Goal: Find specific page/section: Find specific page/section

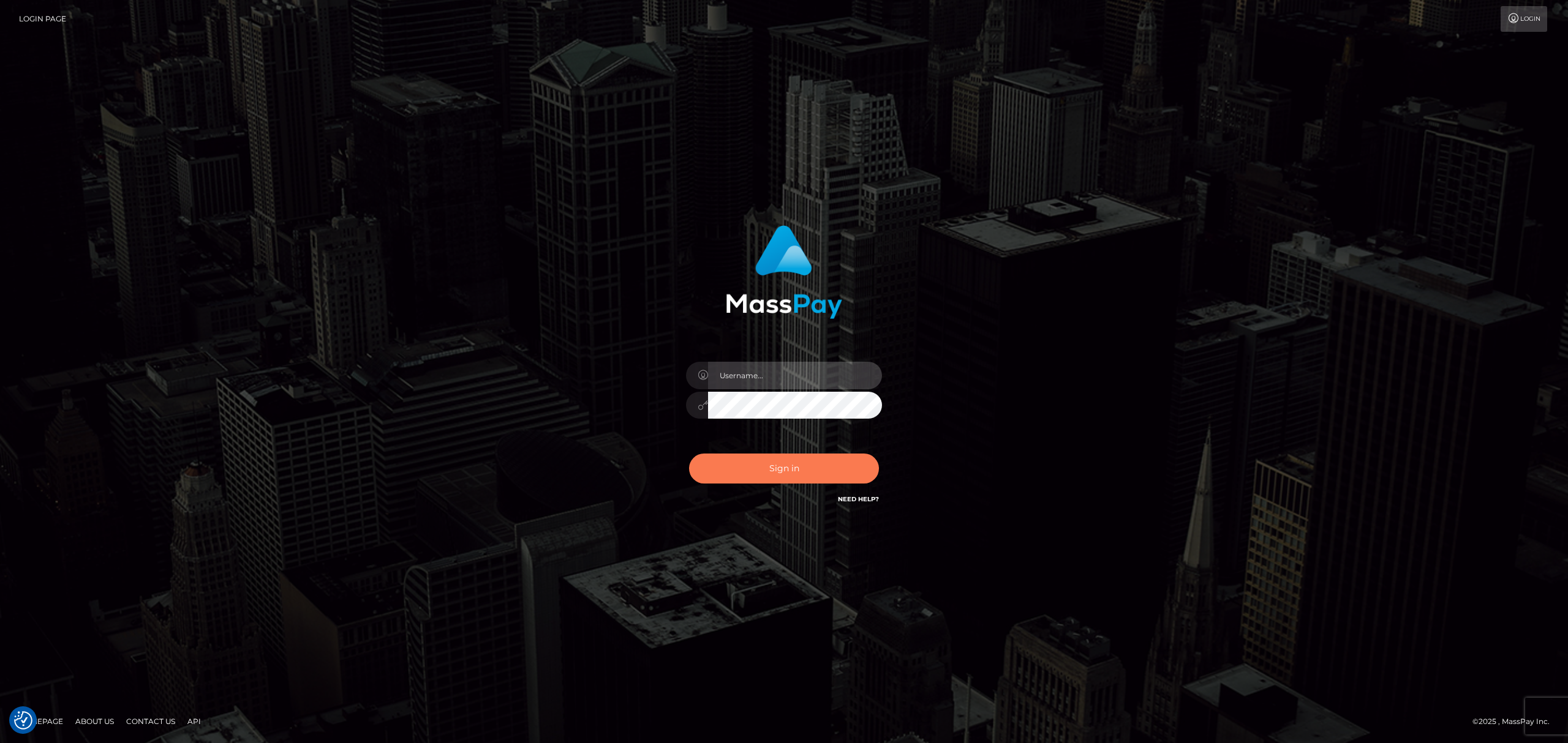
type input "Angelo.Xcite"
click at [775, 456] on button "Sign in" at bounding box center [784, 468] width 190 height 30
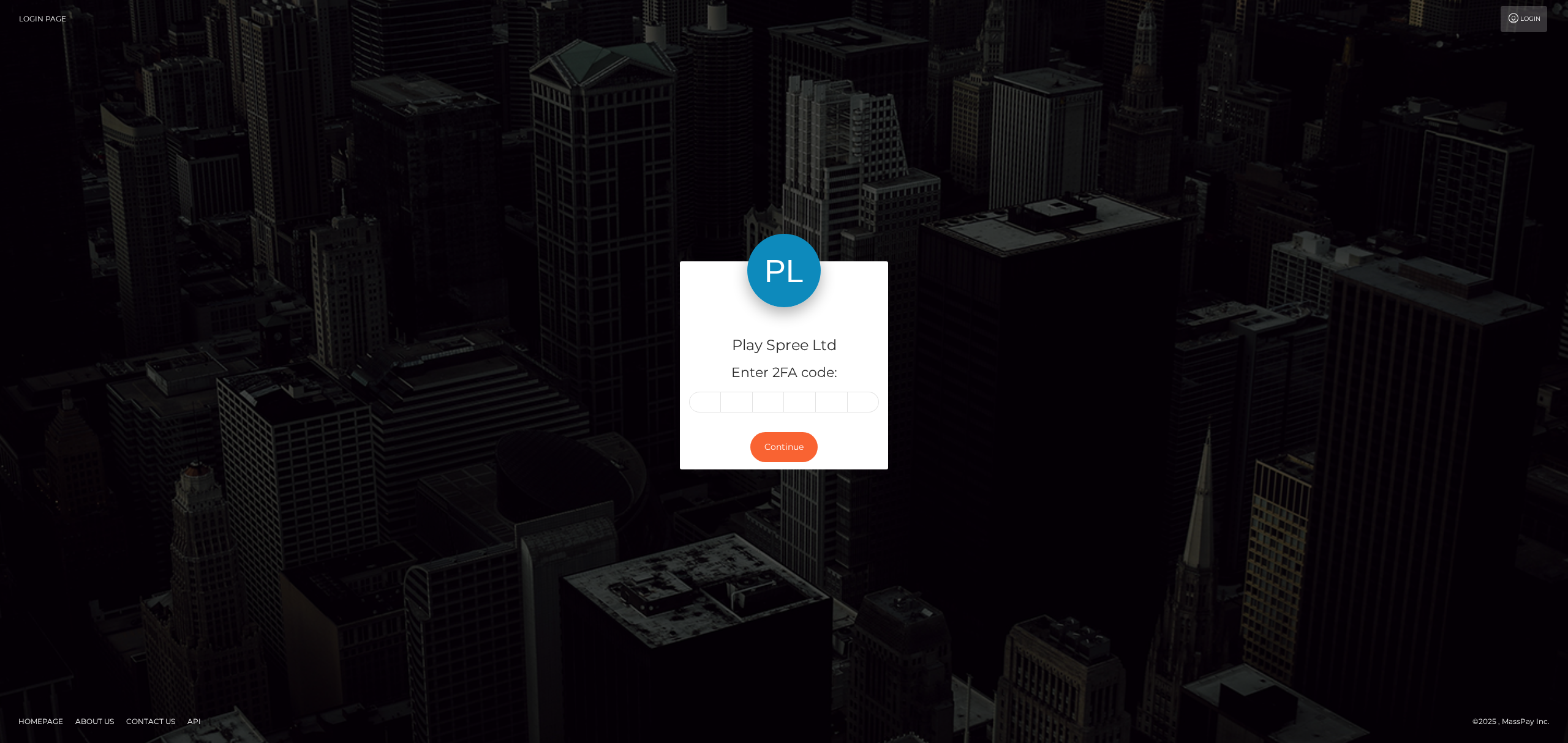
click at [702, 400] on input "text" at bounding box center [705, 402] width 32 height 21
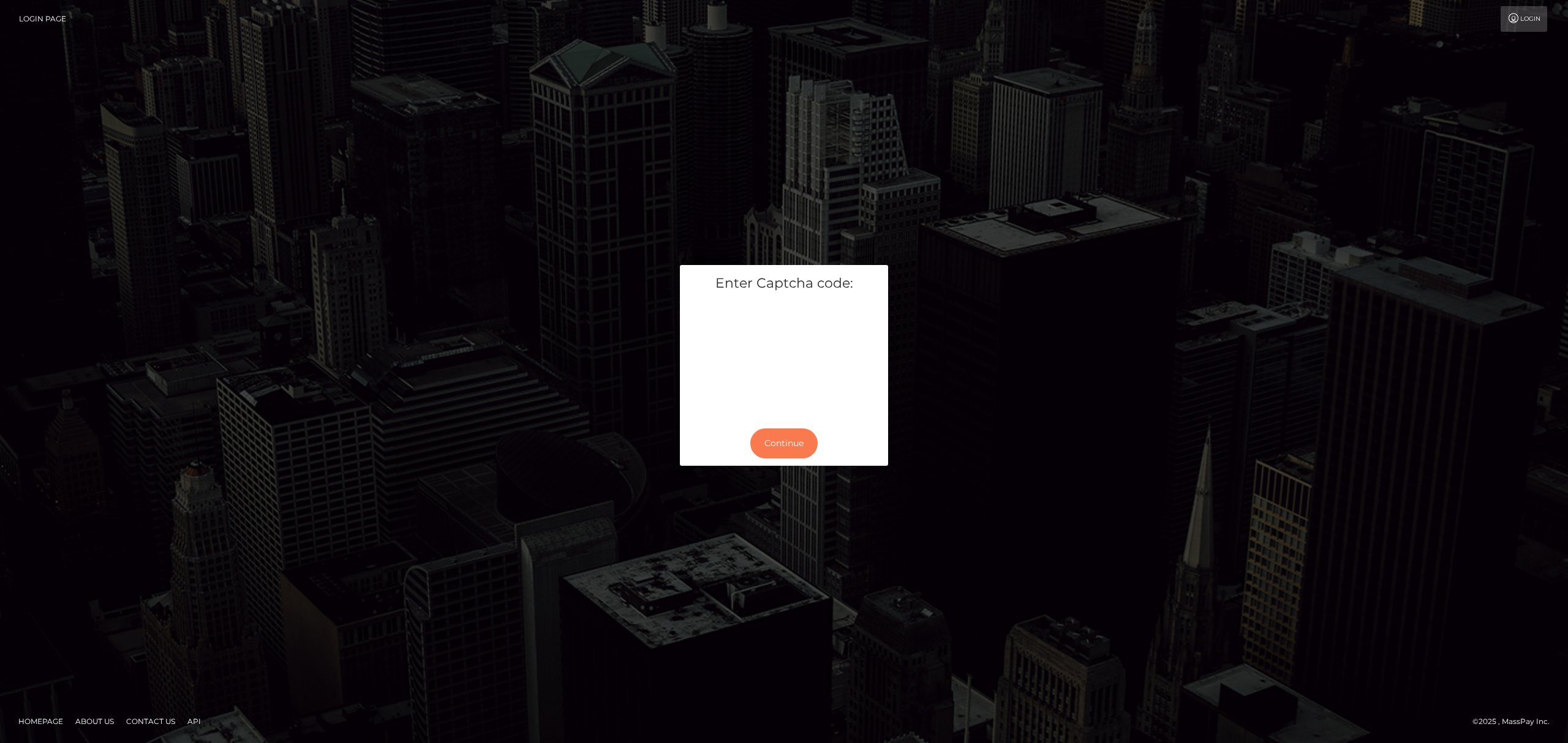
drag, startPoint x: 767, startPoint y: 442, endPoint x: 732, endPoint y: 463, distance: 40.8
click at [767, 443] on button "Continue" at bounding box center [783, 443] width 67 height 30
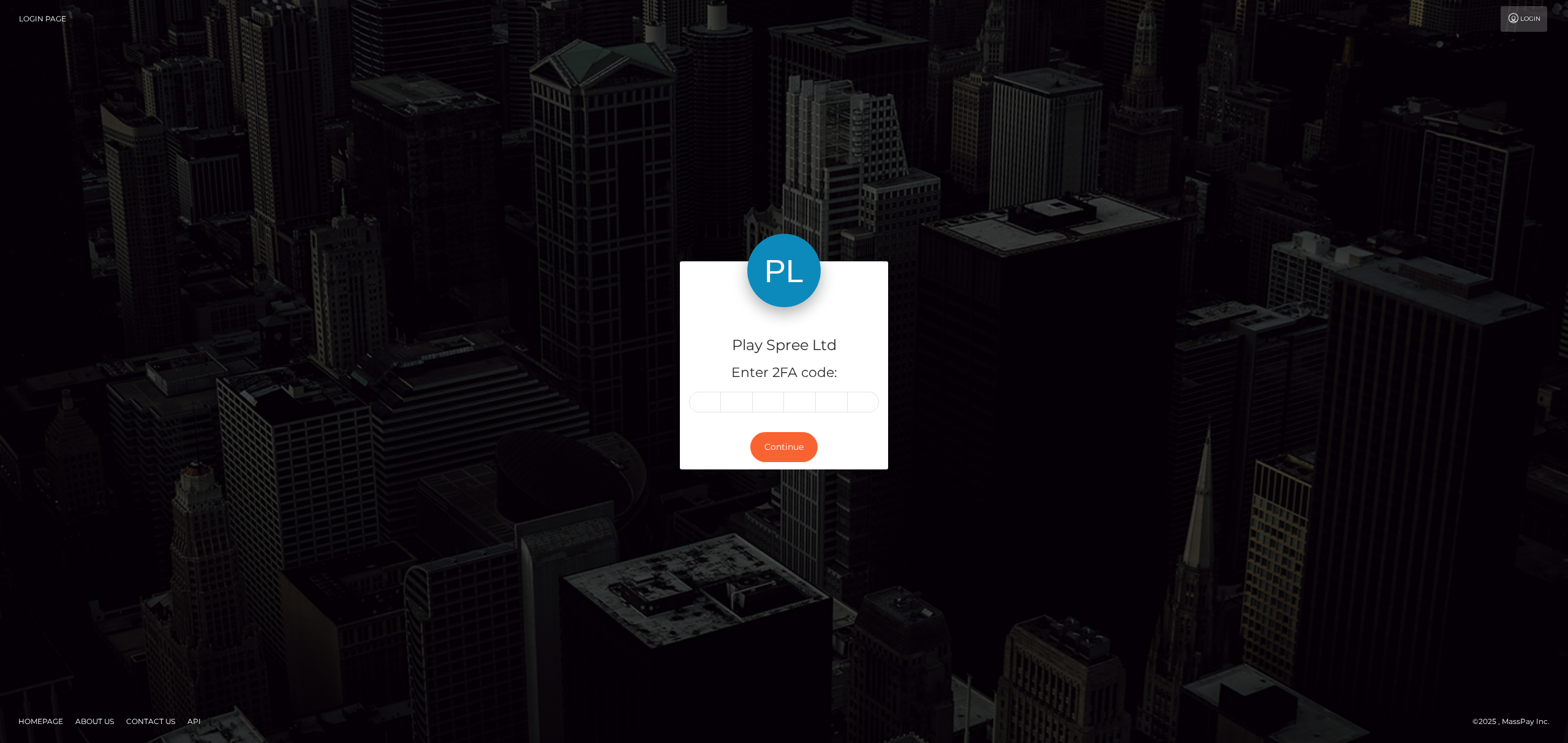
click at [701, 404] on input "text" at bounding box center [705, 402] width 32 height 21
type input "8"
type input "4"
type input "8"
type input "4"
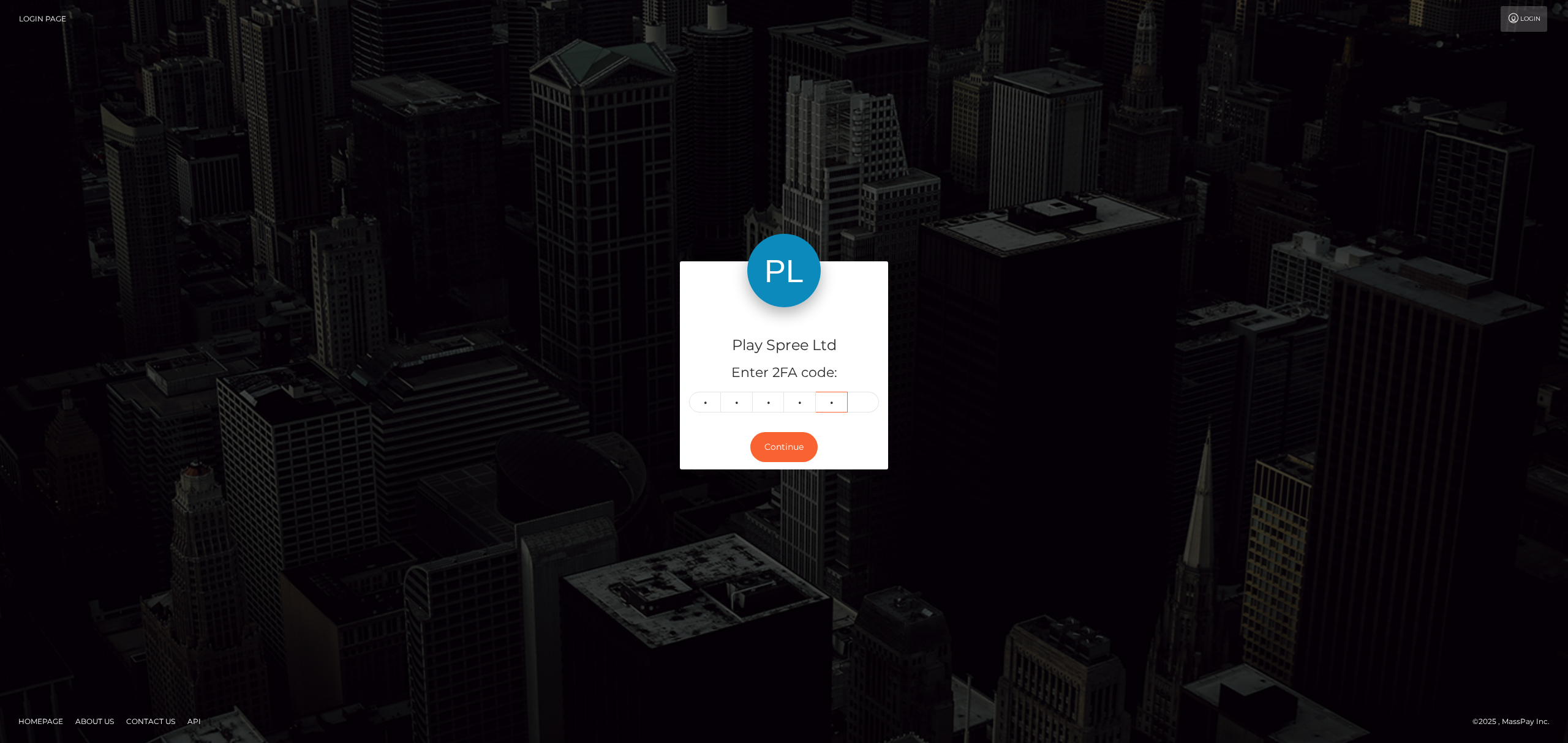
type input "1"
type input "2"
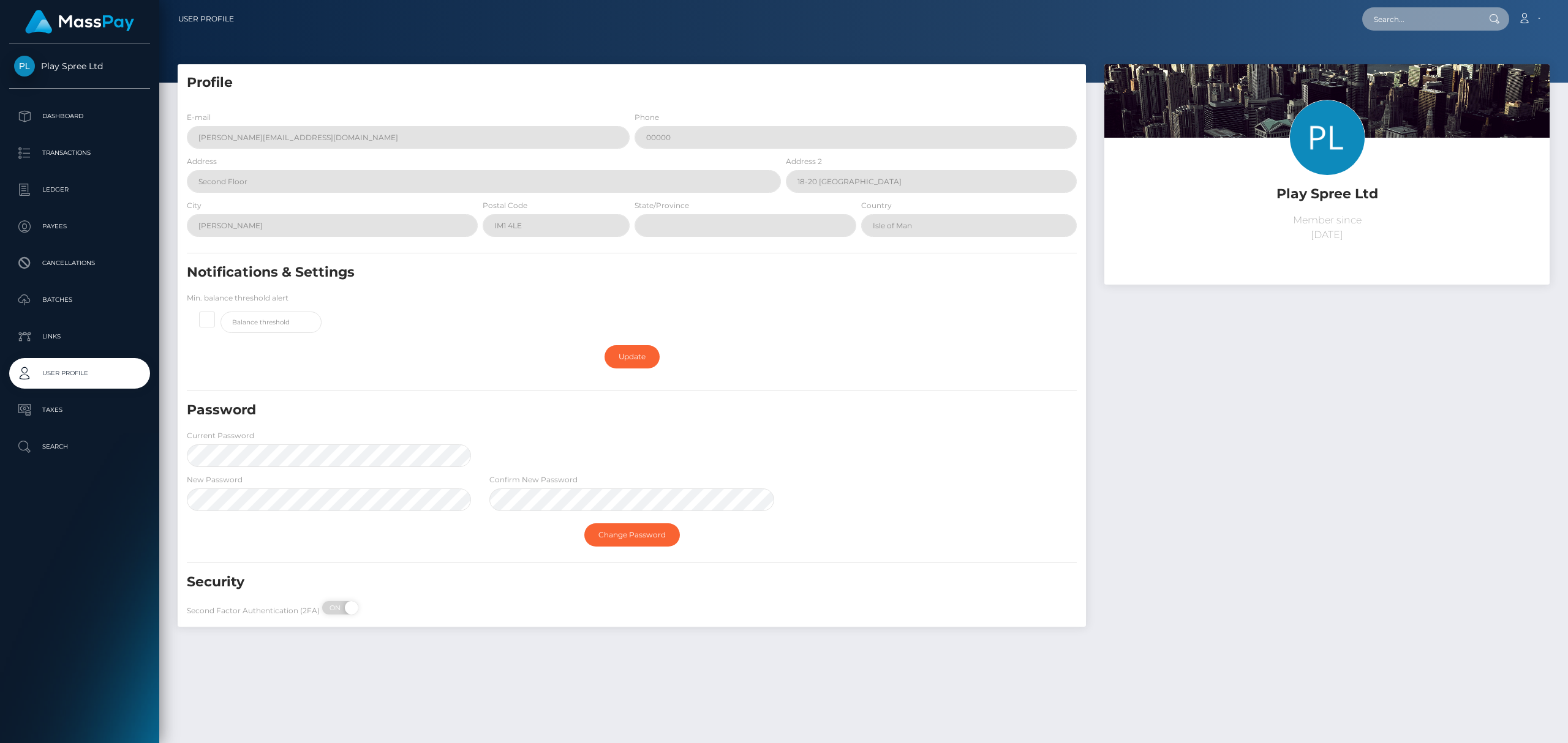
click at [1407, 18] on input "text" at bounding box center [1419, 19] width 115 height 23
paste input "847960"
type input "847960"
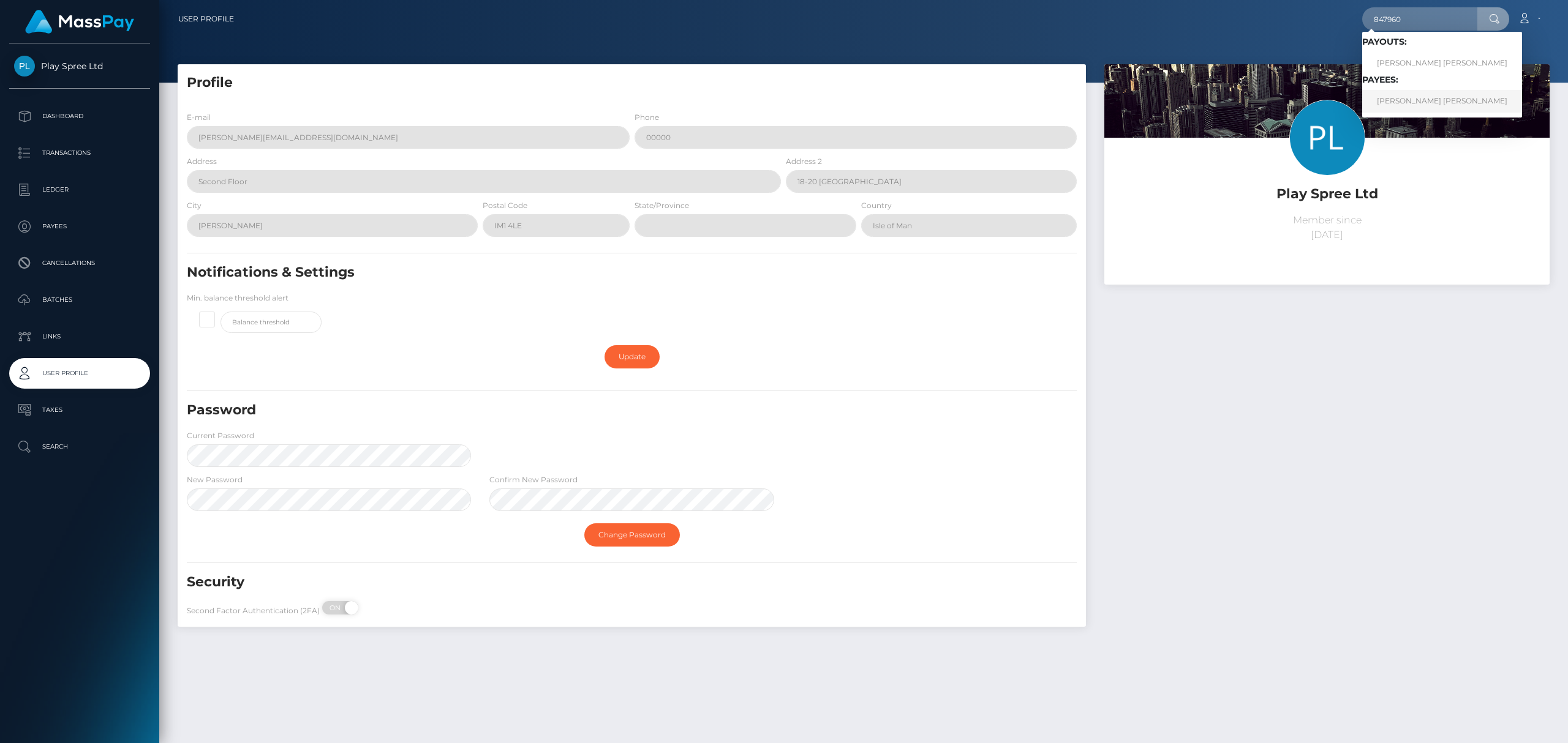
click at [1417, 102] on link "EFRAIN JR VALENZUELA" at bounding box center [1442, 101] width 160 height 22
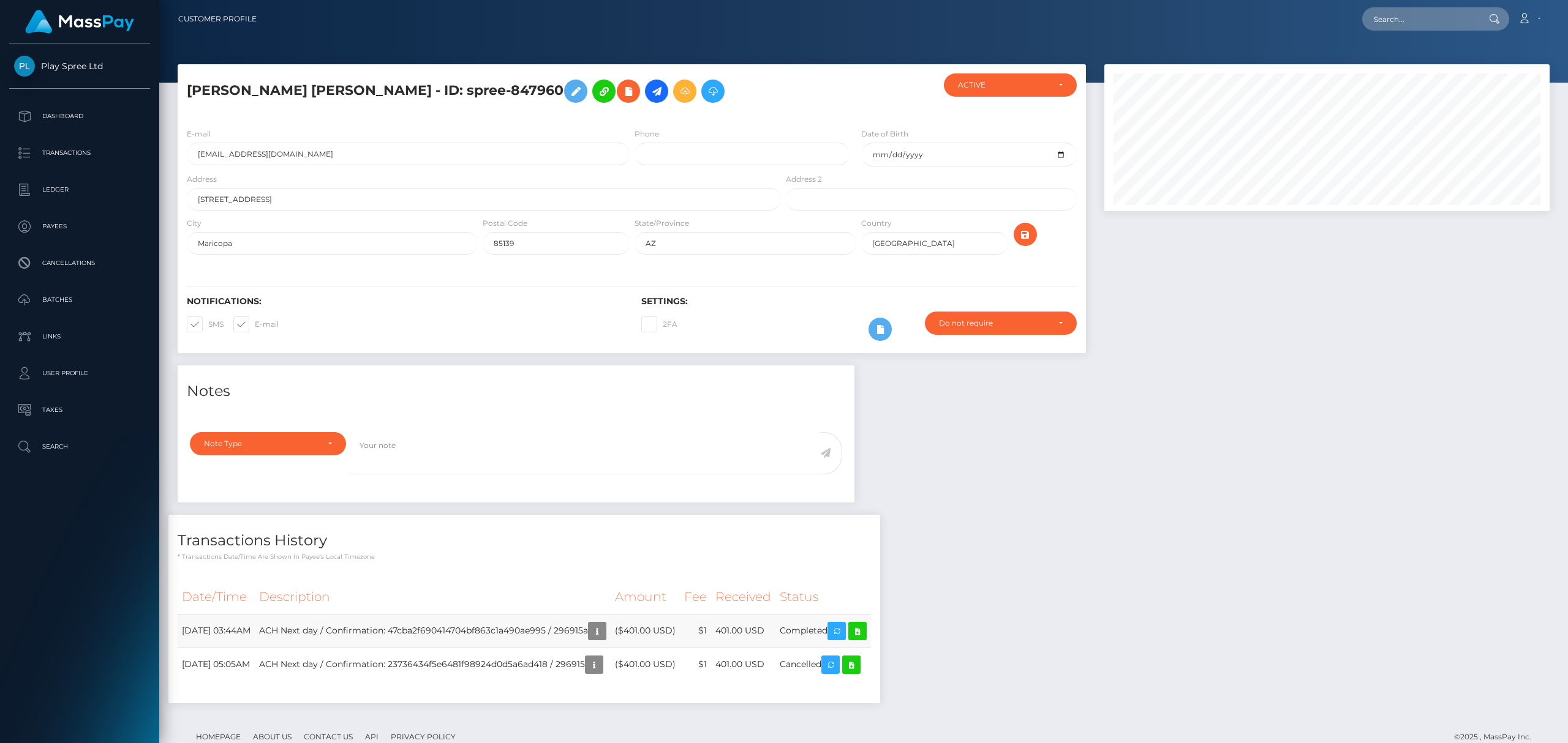
scroll to position [147, 445]
click at [1386, 9] on input "text" at bounding box center [1419, 19] width 115 height 23
paste input "489585"
type input "489585"
click at [1422, 164] on link "TRACY GAIL LYON" at bounding box center [1411, 153] width 98 height 22
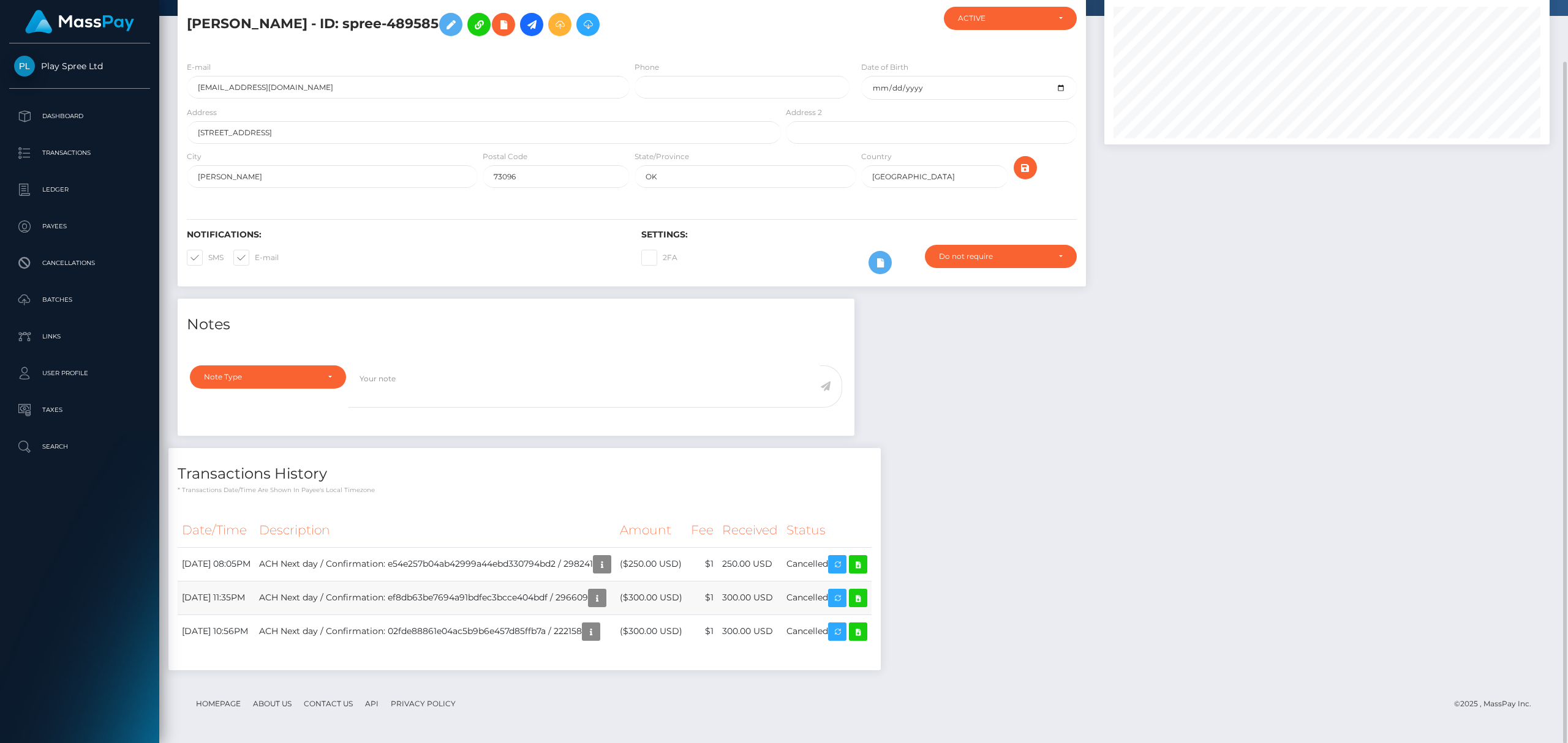
scroll to position [147, 445]
click at [1097, 517] on div "Notes Note Type Compliance Clear Compliance General Note Type" at bounding box center [863, 491] width 1390 height 384
click at [410, 22] on h5 "TRACY GAIL LYON - ID: spree-489585" at bounding box center [480, 24] width 587 height 35
copy h5 "489585"
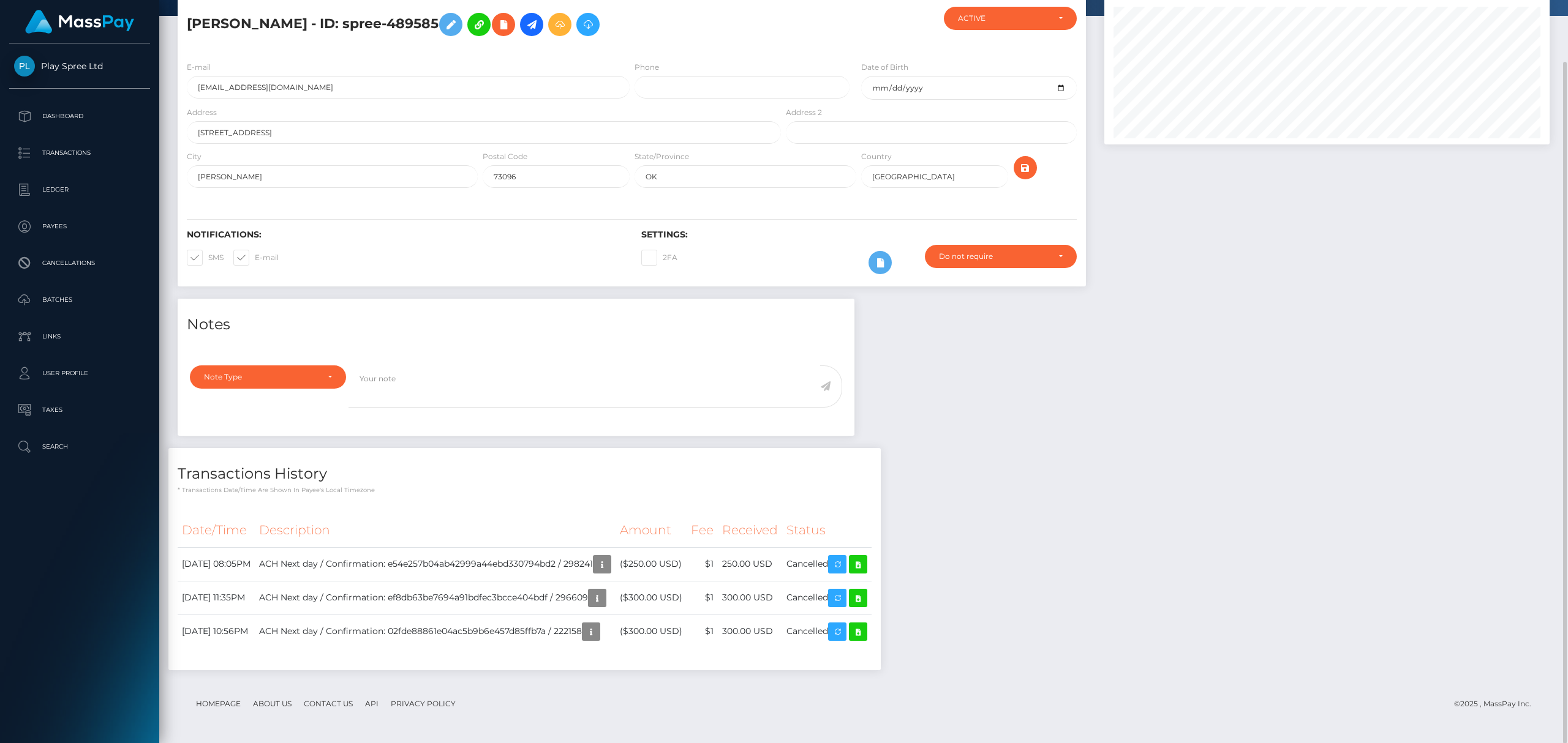
click at [536, 535] on th "Description" at bounding box center [435, 531] width 361 height 34
click at [594, 561] on td "ACH Next day / Confirmation: e54e257b04ab42999a44ebd330794bd2 / 298241" at bounding box center [435, 564] width 361 height 34
copy td "298241"
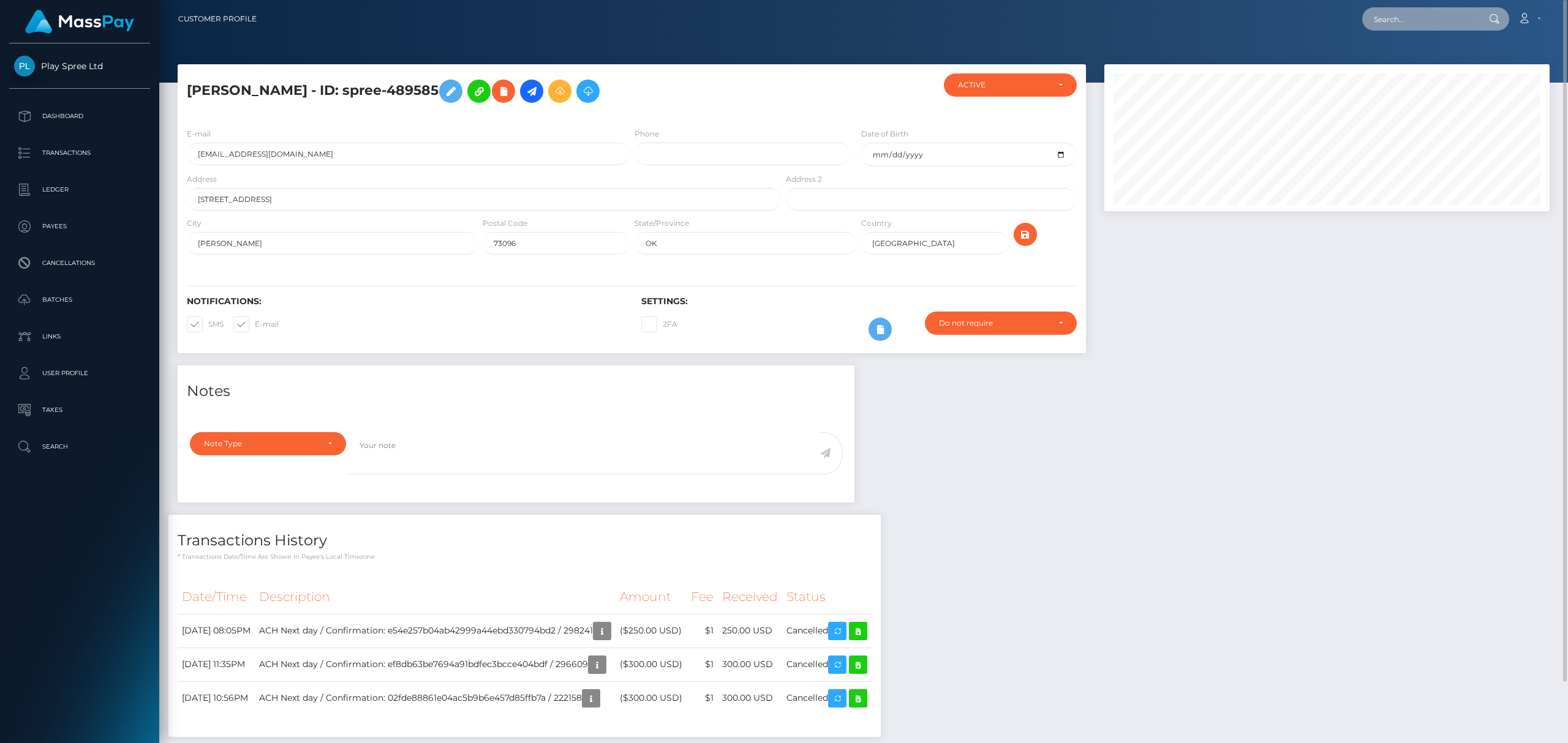
click at [1436, 20] on input "text" at bounding box center [1419, 19] width 115 height 23
paste input "86549"
type input "86549"
click at [1433, 150] on link "CARMEN MILAGROS MATOS" at bounding box center [1411, 153] width 98 height 22
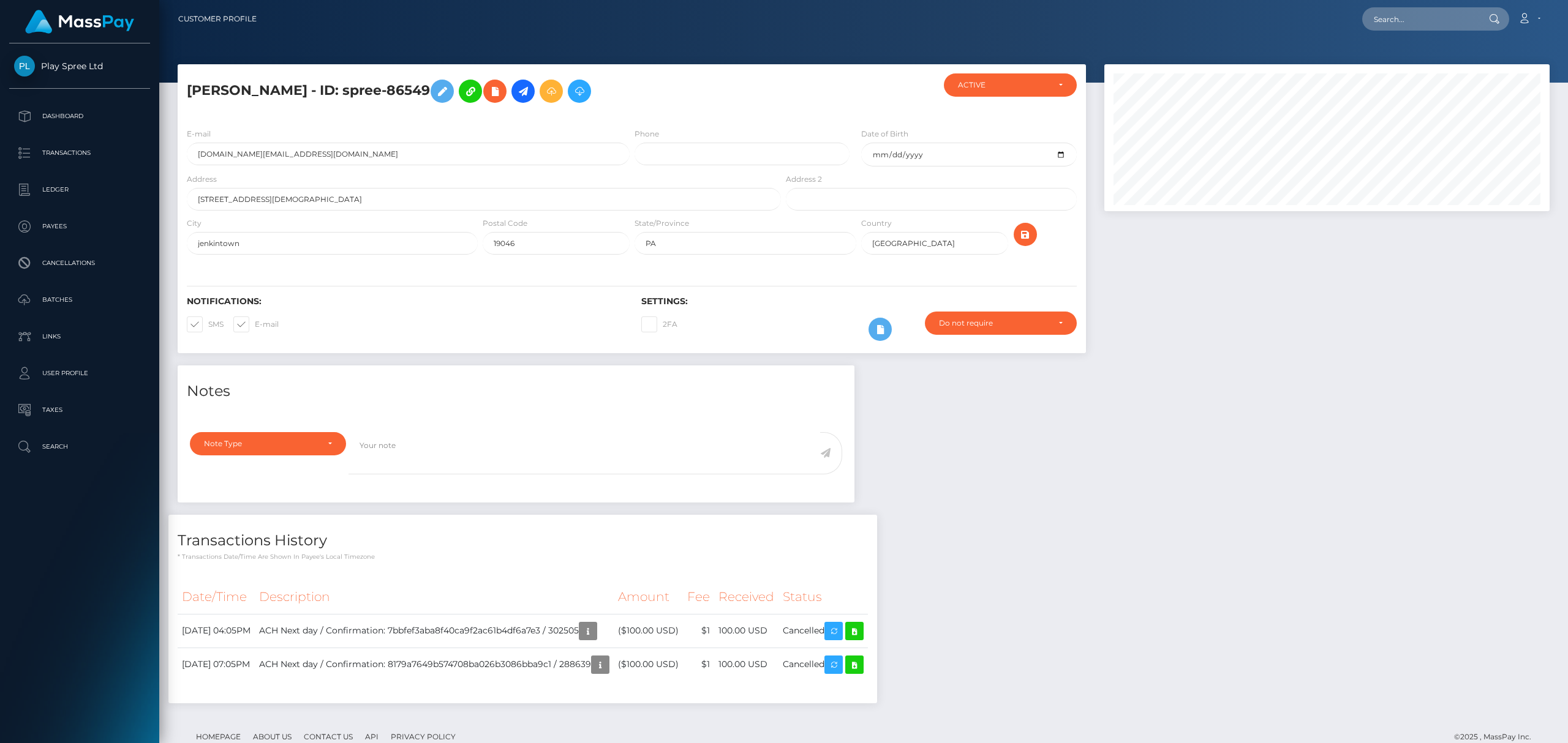
scroll to position [147, 445]
